Goal: Transaction & Acquisition: Purchase product/service

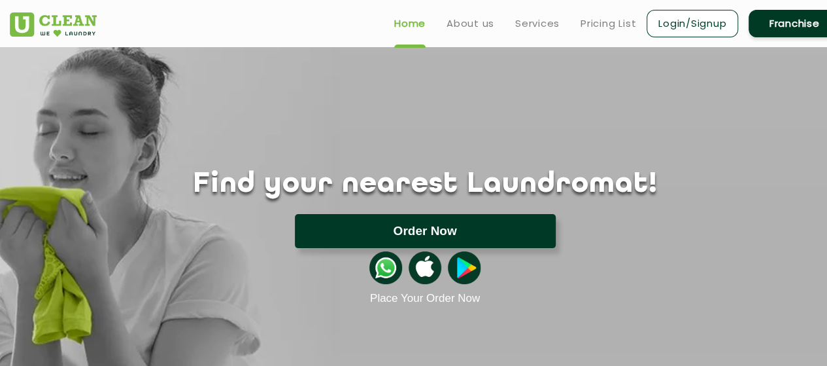
click at [381, 244] on button "Order Now" at bounding box center [425, 231] width 261 height 34
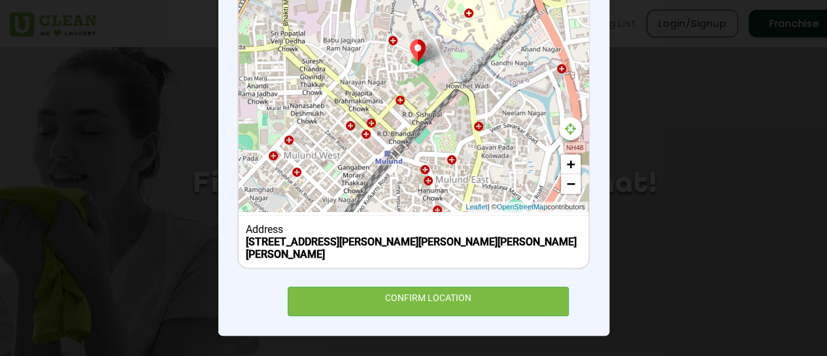
scroll to position [255, 0]
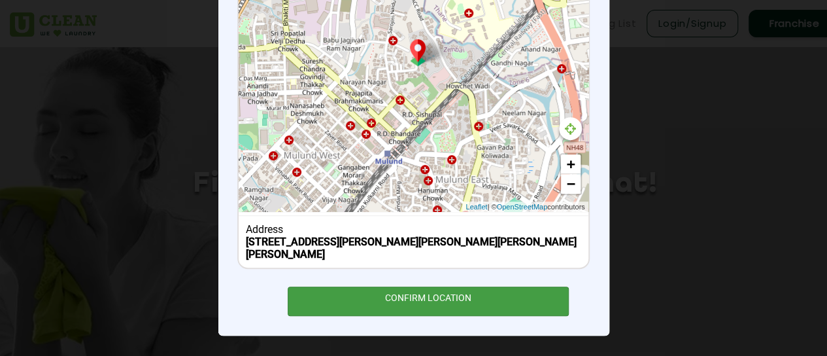
click at [425, 292] on div "CONFIRM LOCATION" at bounding box center [429, 300] width 282 height 29
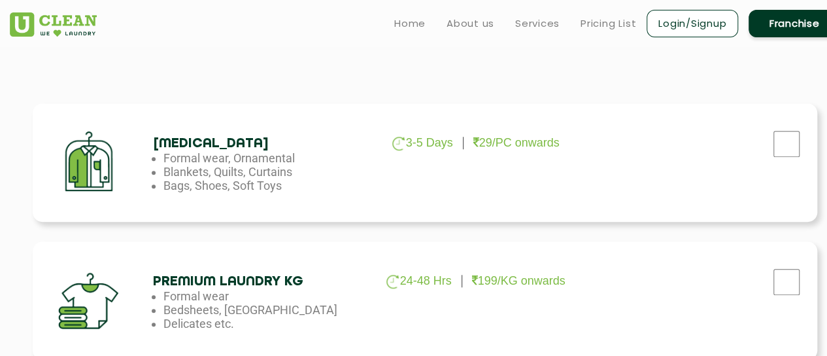
scroll to position [402, 0]
click at [787, 143] on input "checkbox" at bounding box center [786, 143] width 33 height 26
checkbox input "true"
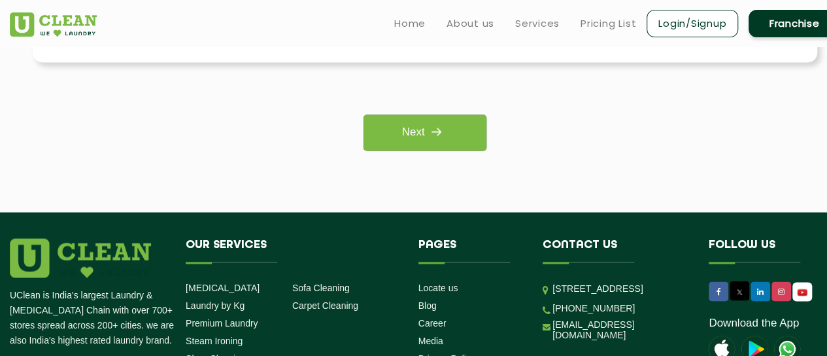
scroll to position [1113, 0]
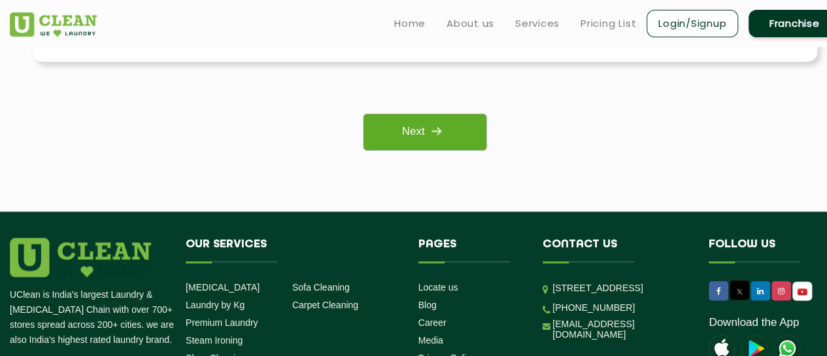
click at [462, 123] on link "Next" at bounding box center [425, 132] width 122 height 36
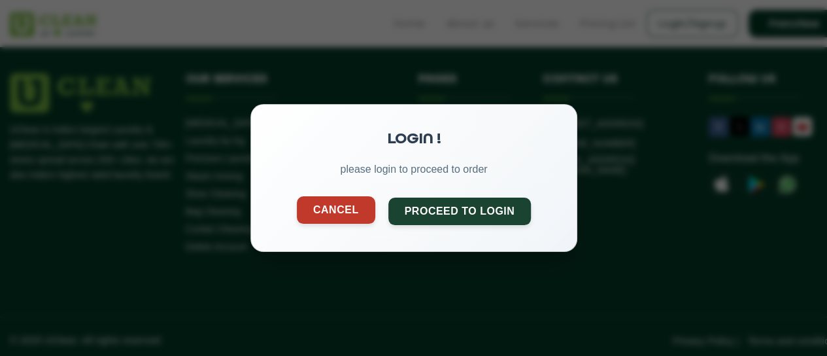
click at [353, 207] on button "Cancel" at bounding box center [335, 209] width 78 height 27
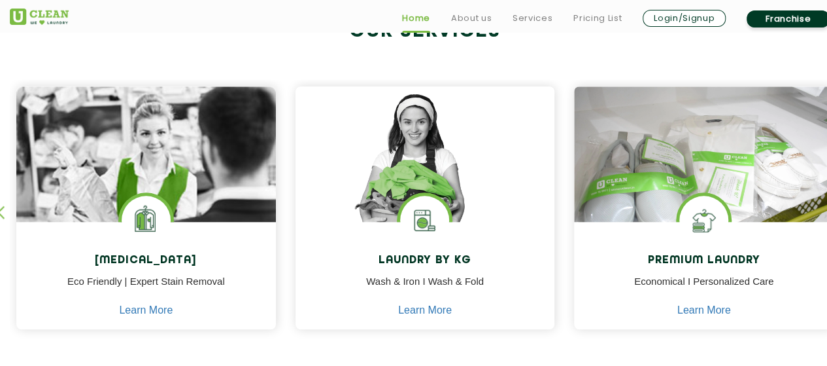
scroll to position [534, 0]
